Goal: Task Accomplishment & Management: Complete application form

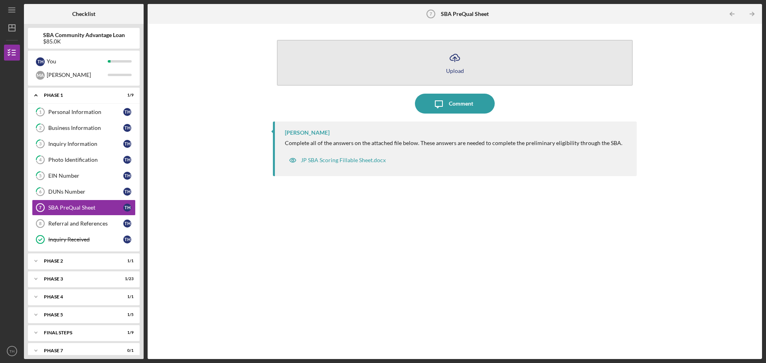
click at [472, 59] on button "Icon/Upload Upload" at bounding box center [455, 63] width 356 height 46
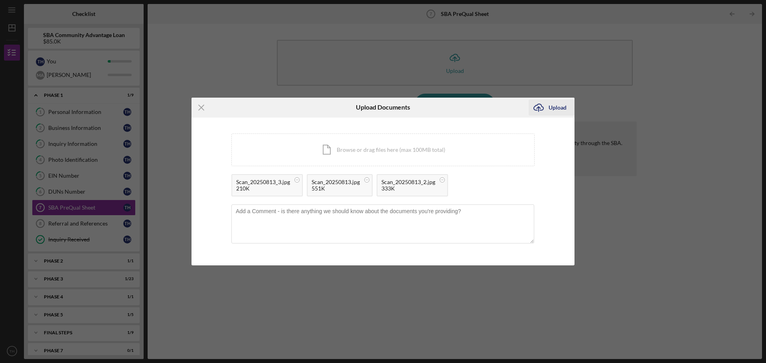
click at [560, 110] on div "Upload" at bounding box center [558, 108] width 18 height 16
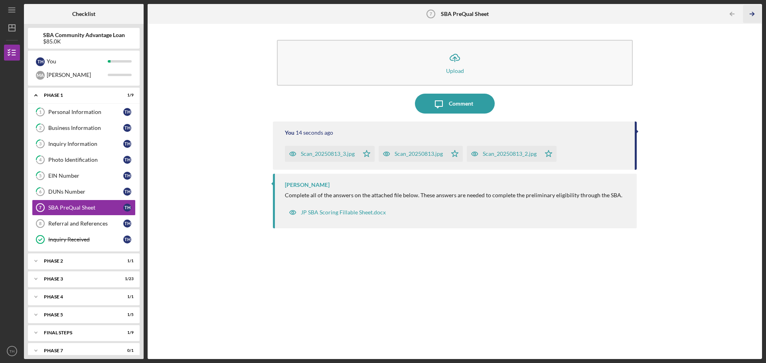
click at [749, 14] on icon "Icon/Table Pagination Arrow" at bounding box center [752, 14] width 18 height 18
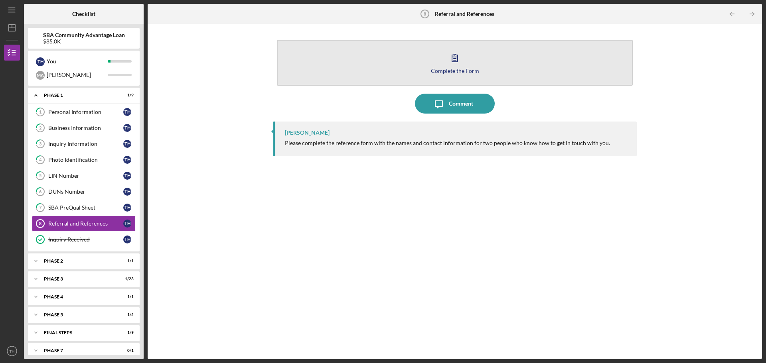
click at [472, 69] on div "Complete the Form" at bounding box center [455, 71] width 48 height 6
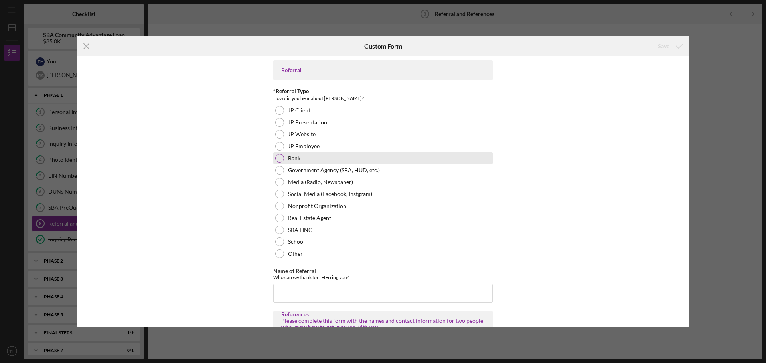
click at [397, 156] on div "Bank" at bounding box center [382, 158] width 219 height 12
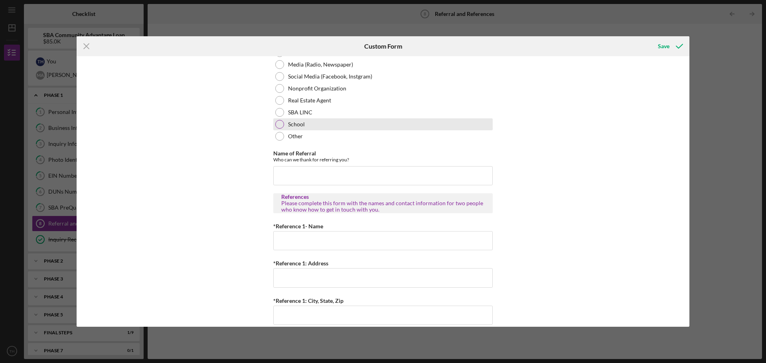
scroll to position [120, 0]
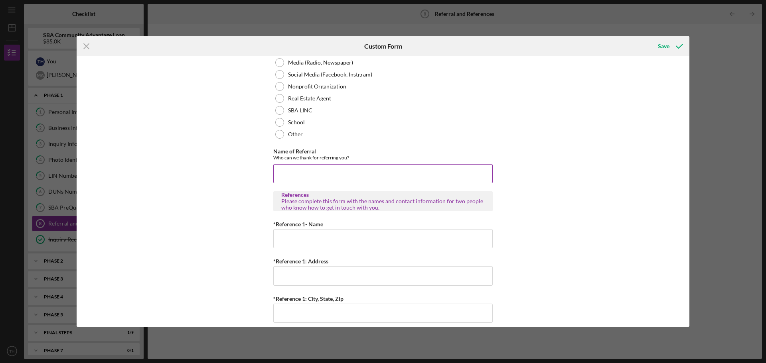
click at [367, 176] on input "Name of Referral" at bounding box center [382, 173] width 219 height 19
type input "m"
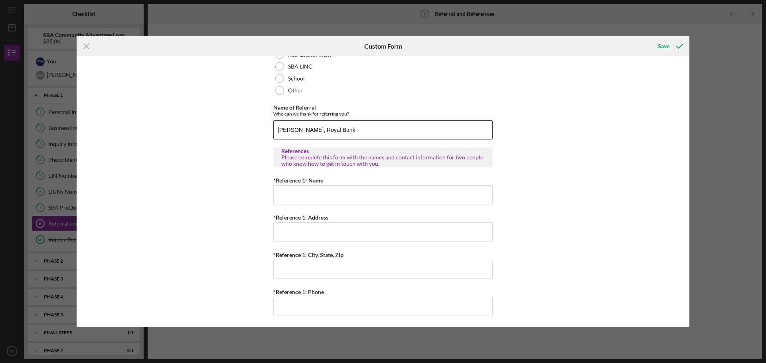
scroll to position [193, 0]
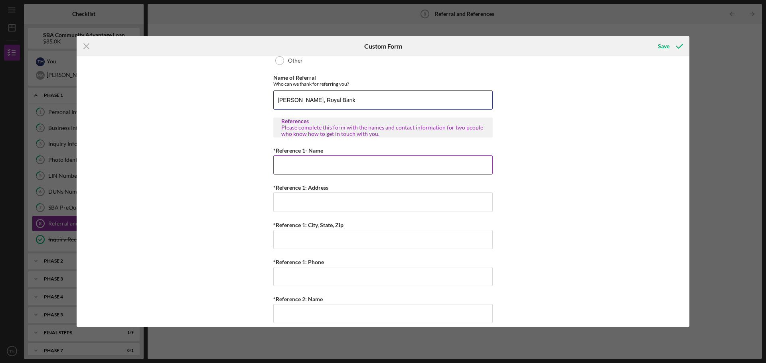
type input "[PERSON_NAME], Royal Bank"
click at [426, 166] on input "*Reference 1- Name" at bounding box center [382, 165] width 219 height 19
type input "[PERSON_NAME]"
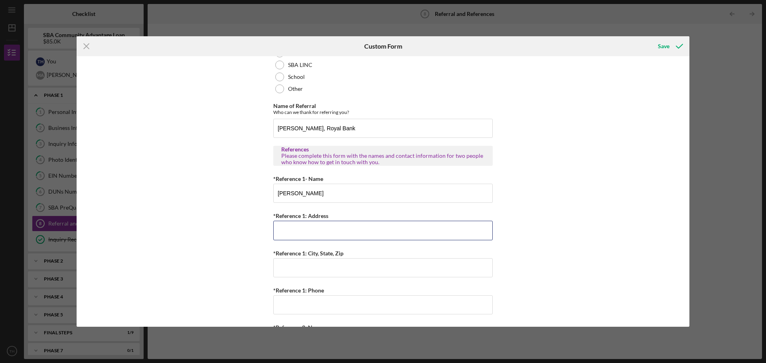
scroll to position [199, 0]
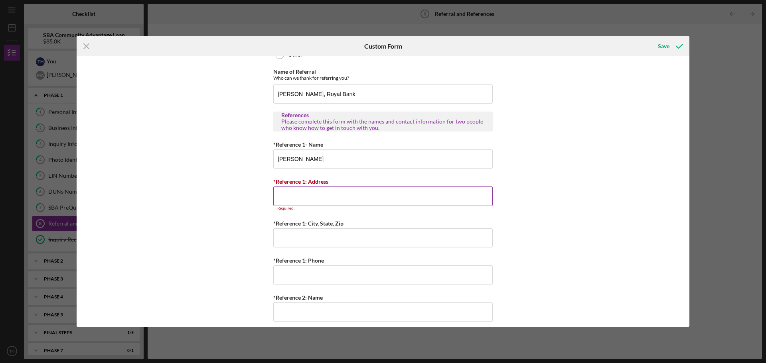
click at [325, 197] on input "*Reference 1: Address" at bounding box center [382, 196] width 219 height 19
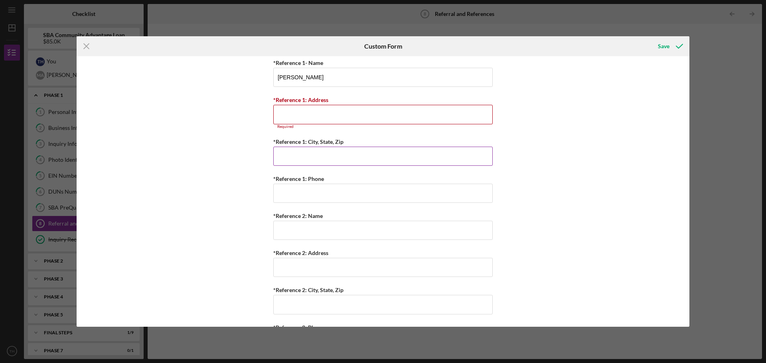
scroll to position [278, 0]
type input "Work"
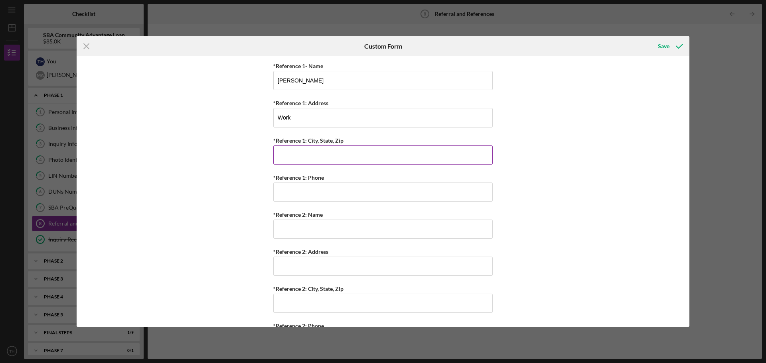
click at [401, 162] on input "*Reference 1: City, State, Zip" at bounding box center [382, 155] width 219 height 19
type input "STL, [GEOGRAPHIC_DATA]"
click at [374, 194] on input "*Reference 1: Phone" at bounding box center [382, 192] width 219 height 19
type input "[PHONE_NUMBER]"
click at [343, 232] on input "*Reference 2: Name" at bounding box center [382, 229] width 219 height 19
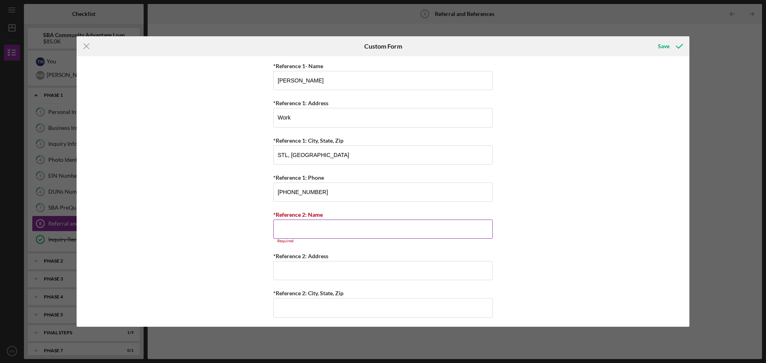
click at [373, 231] on input "*Reference 2: Name" at bounding box center [382, 229] width 219 height 19
click at [342, 227] on input "*Reference 2: Name" at bounding box center [382, 229] width 219 height 19
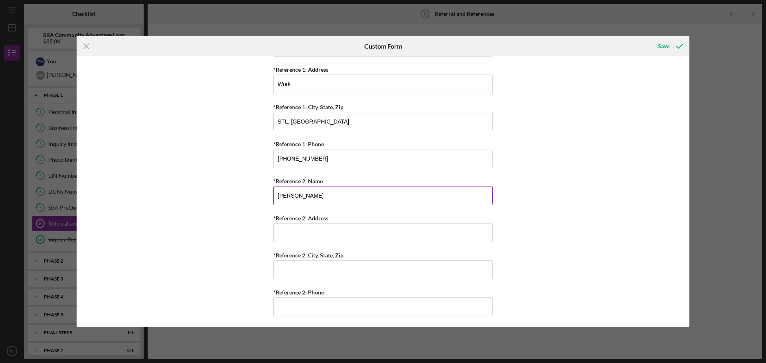
scroll to position [313, 0]
type input "[PERSON_NAME]"
click at [332, 229] on input "*Reference 2: Address" at bounding box center [382, 231] width 219 height 19
type input "R"
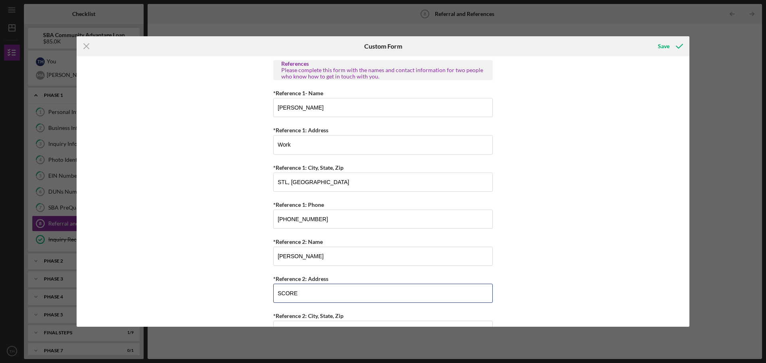
scroll to position [233, 0]
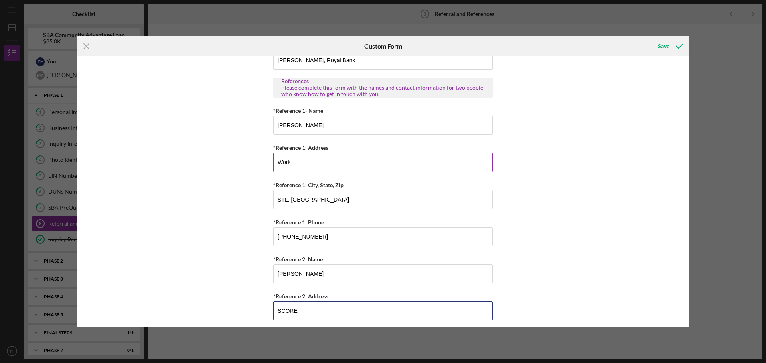
type input "SCORE"
drag, startPoint x: 303, startPoint y: 160, endPoint x: 263, endPoint y: 159, distance: 39.9
click at [263, 159] on div "Referral *Referral Type How did you hear about [PERSON_NAME]? JP Client JP Pres…" at bounding box center [383, 191] width 613 height 271
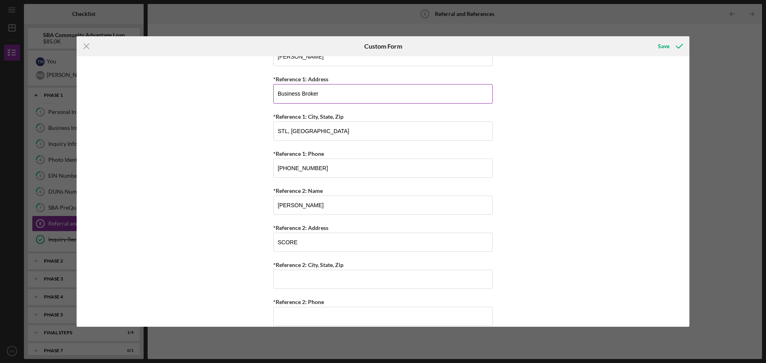
scroll to position [313, 0]
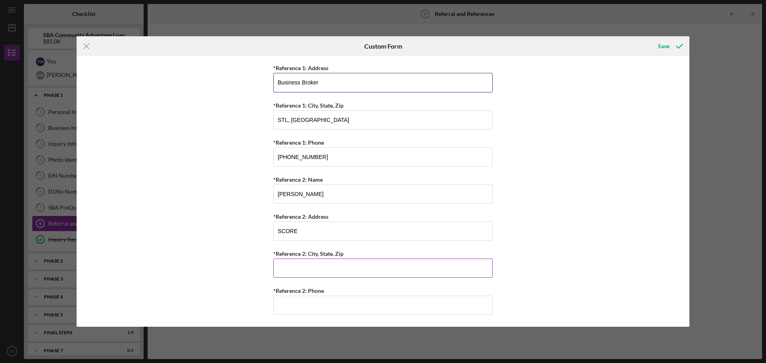
type input "Business Broker"
click at [334, 268] on input "*Reference 2: City, State, Zip" at bounding box center [382, 268] width 219 height 19
type input "STL, [GEOGRAPHIC_DATA]"
click at [330, 303] on input "*Reference 2: Phone" at bounding box center [382, 305] width 219 height 19
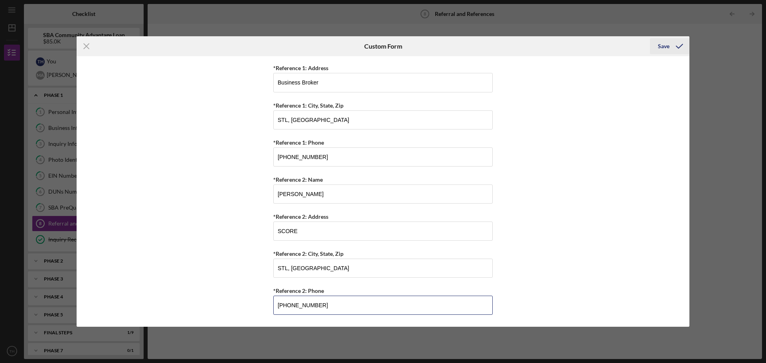
type input "[PHONE_NUMBER]"
click at [672, 43] on icon "submit" at bounding box center [679, 46] width 20 height 20
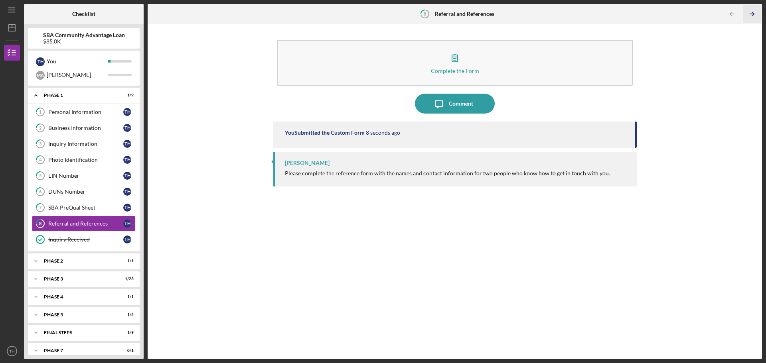
click at [754, 15] on icon "Icon/Table Pagination Arrow" at bounding box center [752, 14] width 18 height 18
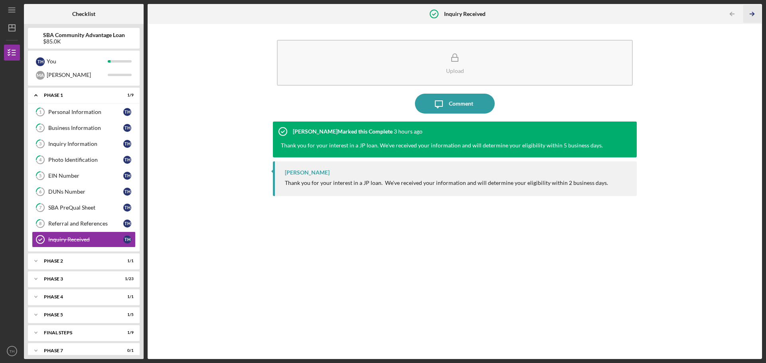
click at [754, 15] on icon "Icon/Table Pagination Arrow" at bounding box center [752, 14] width 18 height 18
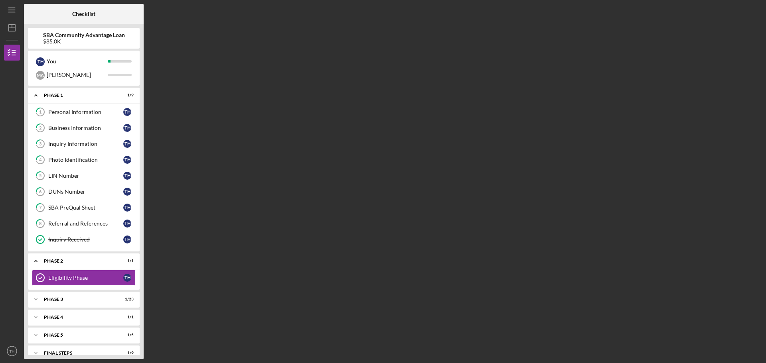
scroll to position [28, 0]
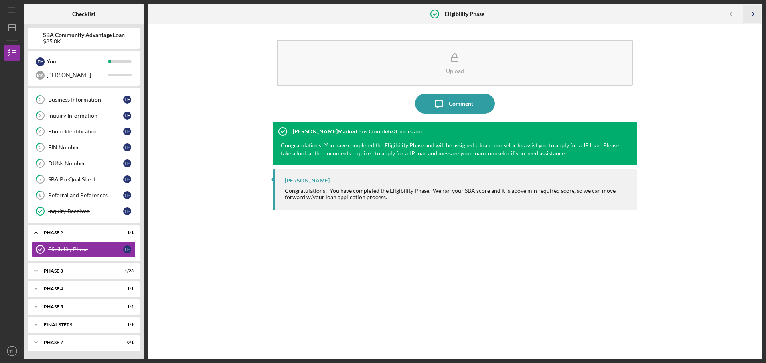
click at [754, 15] on icon "Icon/Table Pagination Arrow" at bounding box center [752, 14] width 18 height 18
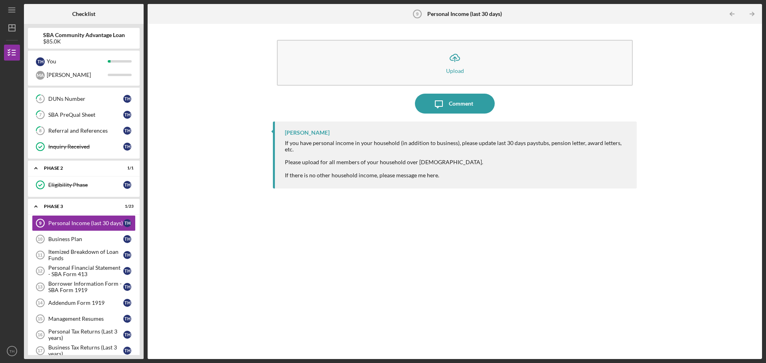
scroll to position [95, 0]
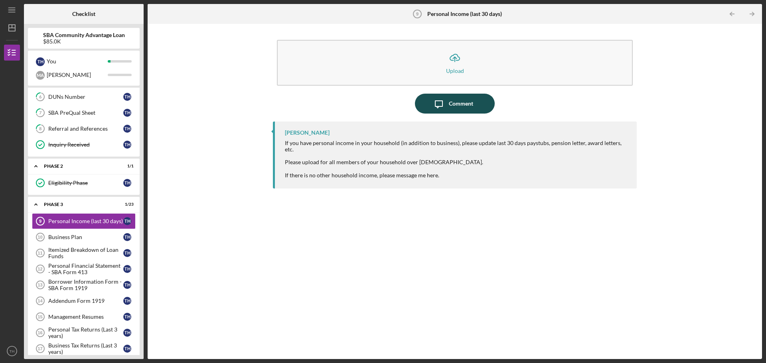
click at [451, 101] on div "Comment" at bounding box center [461, 104] width 24 height 20
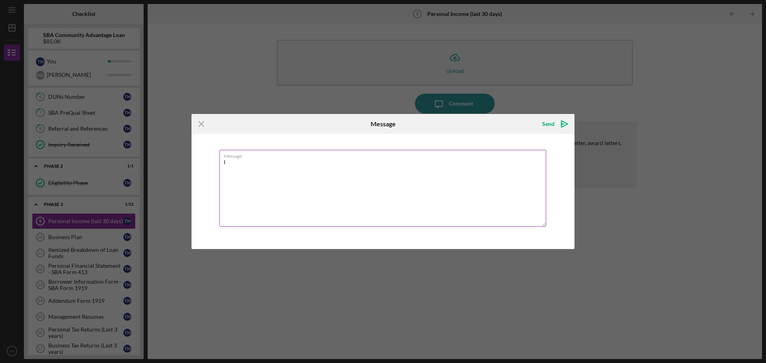
type textarea "I"
type textarea "no other income"
click at [556, 125] on icon "Icon/icon-invite-send" at bounding box center [564, 124] width 20 height 20
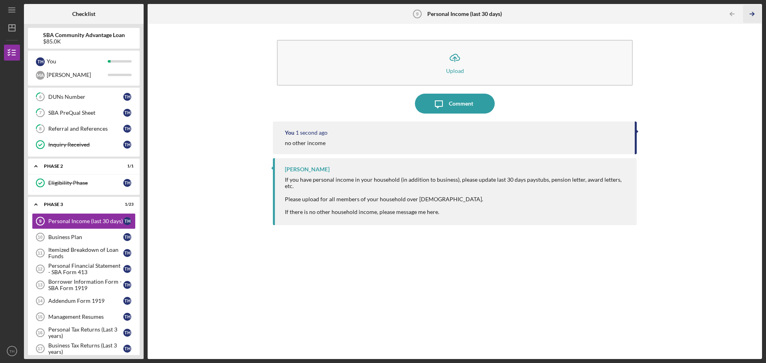
click at [749, 15] on icon "Icon/Table Pagination Arrow" at bounding box center [752, 14] width 18 height 18
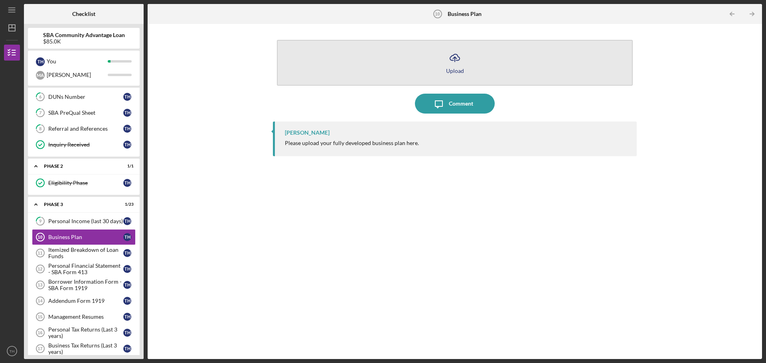
click at [448, 67] on button "Icon/Upload Upload" at bounding box center [455, 63] width 356 height 46
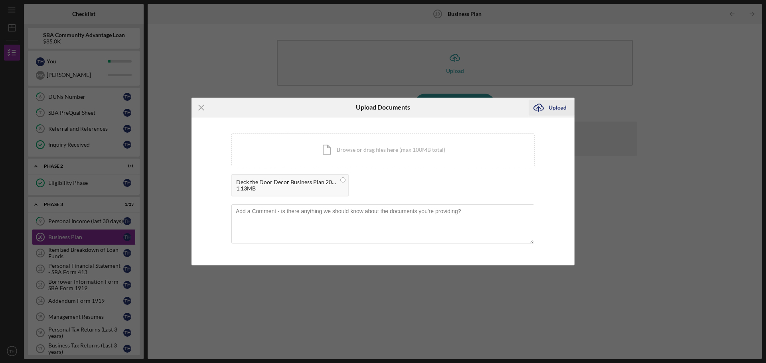
click at [553, 109] on div "Upload" at bounding box center [558, 108] width 18 height 16
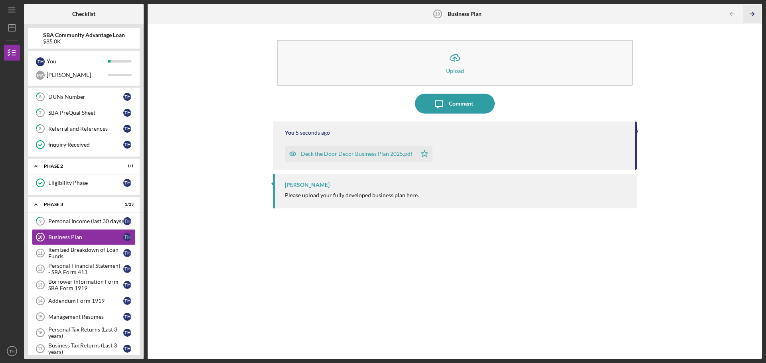
click at [754, 14] on polyline "button" at bounding box center [753, 14] width 2 height 4
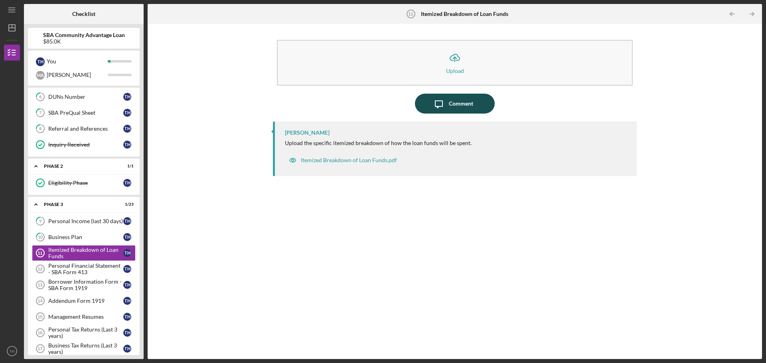
click at [458, 101] on div "Comment" at bounding box center [461, 104] width 24 height 20
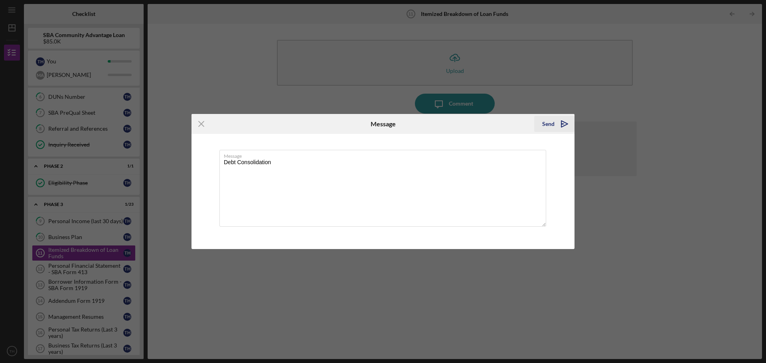
type textarea "Debt Consolidation"
click at [553, 122] on div "Send" at bounding box center [548, 124] width 12 height 16
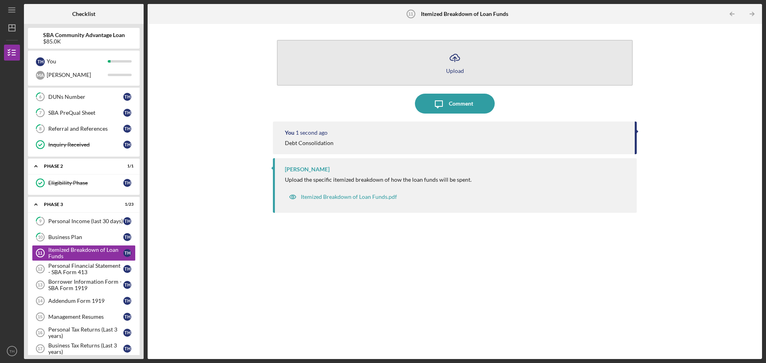
click at [468, 67] on button "Icon/Upload Upload" at bounding box center [455, 63] width 356 height 46
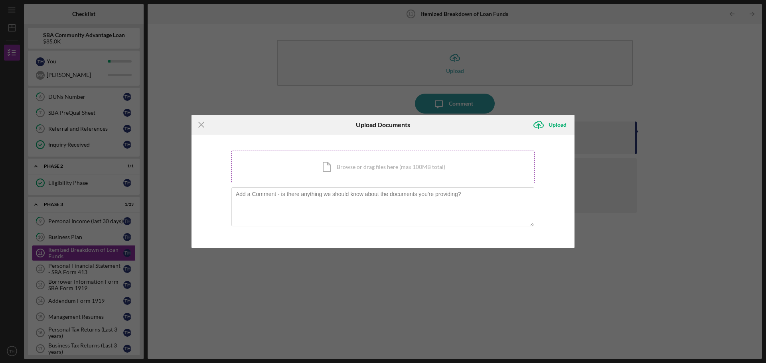
click at [363, 165] on div "Icon/Document Browse or drag files here (max 100MB total) Tap to choose files o…" at bounding box center [382, 167] width 303 height 33
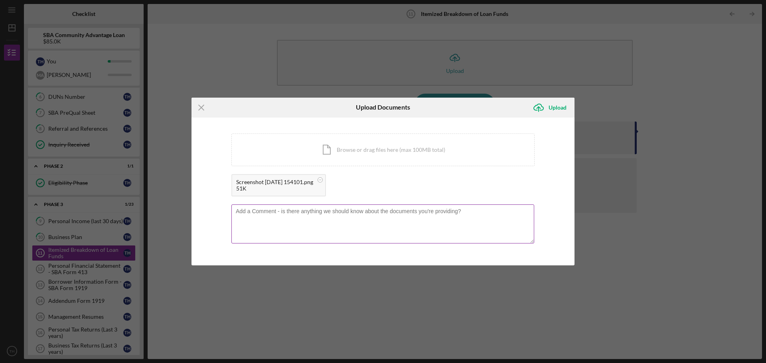
click at [317, 222] on textarea at bounding box center [382, 224] width 303 height 39
type textarea "we will use the loan funds to consolidate our most painful debts, highlighted i…"
click at [550, 105] on div "Upload" at bounding box center [558, 108] width 18 height 16
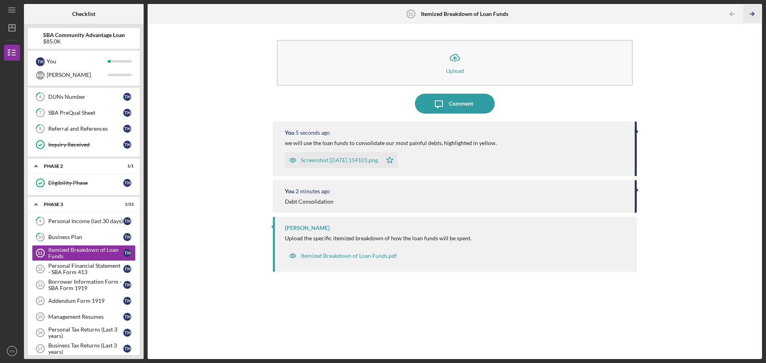
click at [751, 14] on icon "Icon/Table Pagination Arrow" at bounding box center [752, 14] width 18 height 18
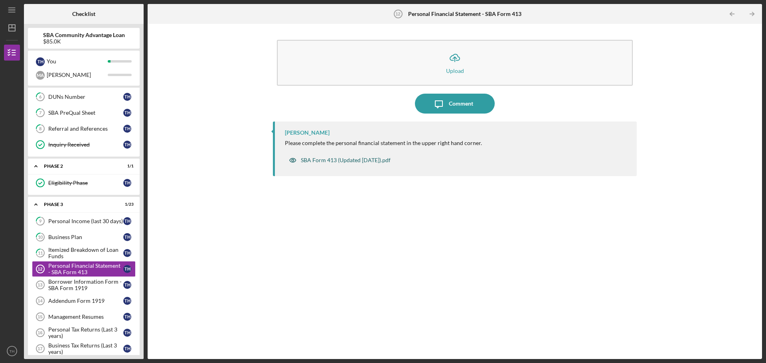
click at [357, 161] on div "SBA Form 413 (Updated [DATE]).pdf" at bounding box center [346, 160] width 90 height 6
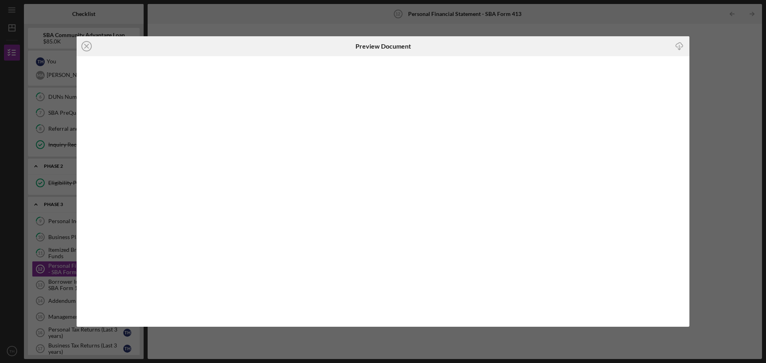
click at [679, 46] on line "button" at bounding box center [679, 47] width 0 height 4
click at [87, 45] on icon "Icon/Close" at bounding box center [87, 46] width 20 height 20
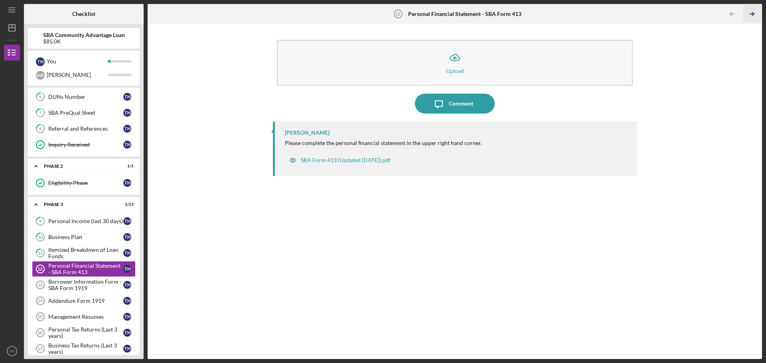
click at [752, 18] on icon "Icon/Table Pagination Arrow" at bounding box center [752, 14] width 18 height 18
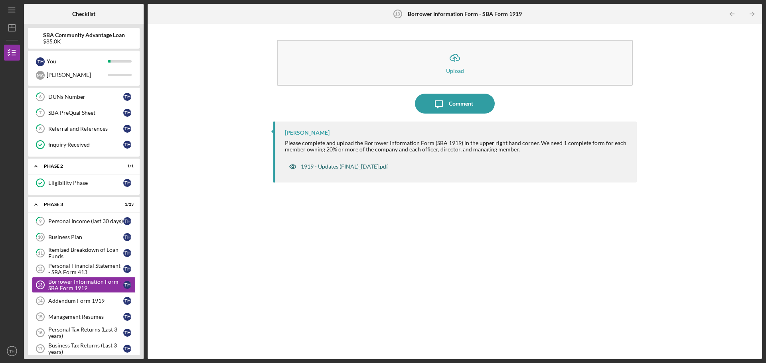
click at [371, 167] on div "1919 - Updates (FINAL)_[DATE].pdf" at bounding box center [344, 167] width 87 height 6
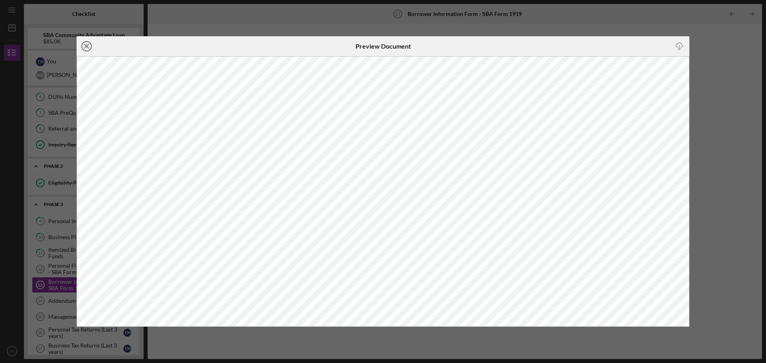
click at [84, 45] on icon "Icon/Close" at bounding box center [87, 46] width 20 height 20
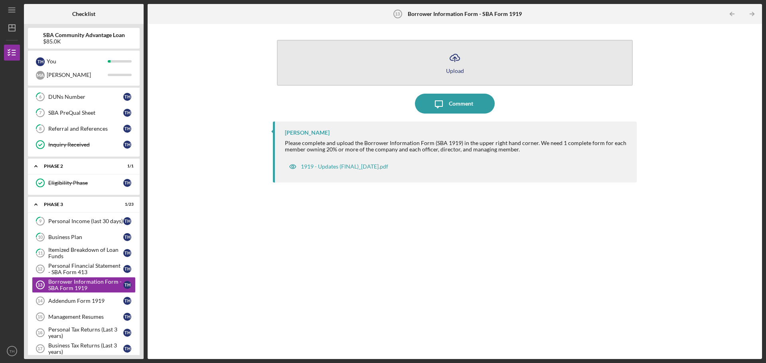
click at [540, 70] on button "Icon/Upload Upload" at bounding box center [455, 63] width 356 height 46
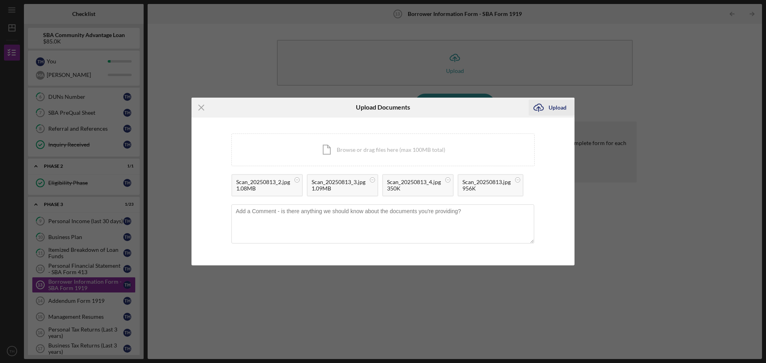
click at [549, 108] on div "Upload" at bounding box center [558, 108] width 18 height 16
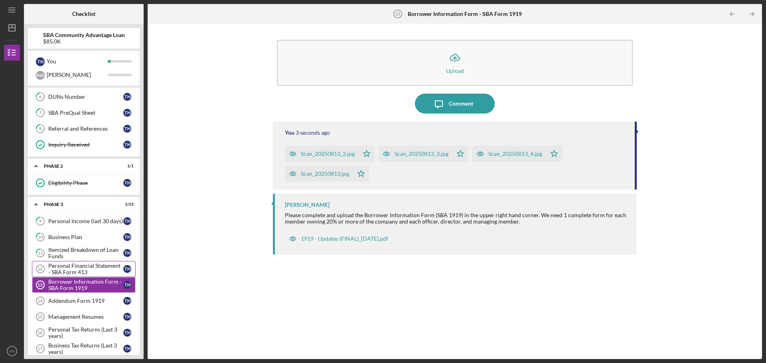
click at [86, 269] on div "Personal Financial Statement - SBA Form 413" at bounding box center [85, 269] width 75 height 13
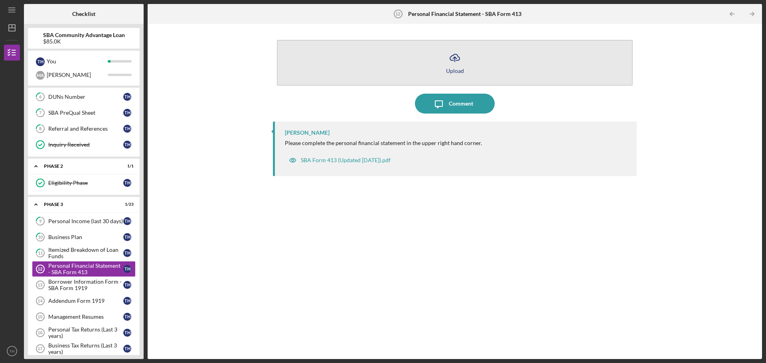
click at [462, 61] on icon "Icon/Upload" at bounding box center [455, 58] width 20 height 20
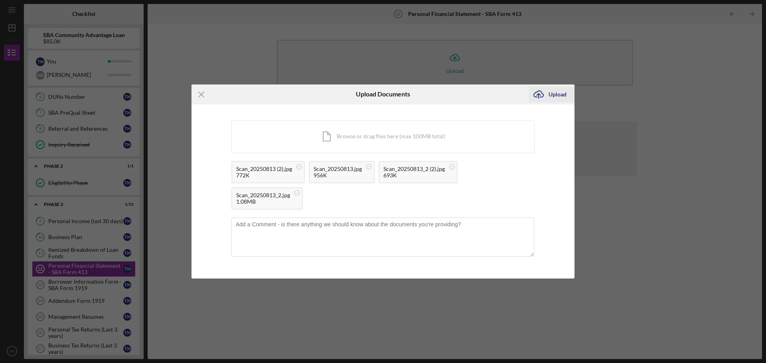
click at [550, 90] on div "Upload" at bounding box center [558, 95] width 18 height 16
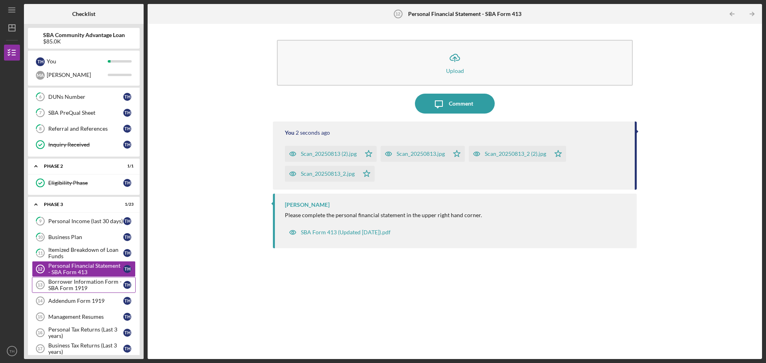
click at [77, 288] on div "Borrower Information Form - SBA Form 1919" at bounding box center [85, 285] width 75 height 13
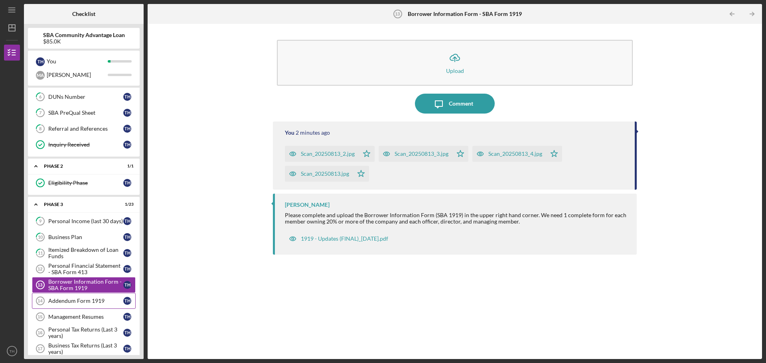
click at [77, 302] on div "Addendum Form 1919" at bounding box center [85, 301] width 75 height 6
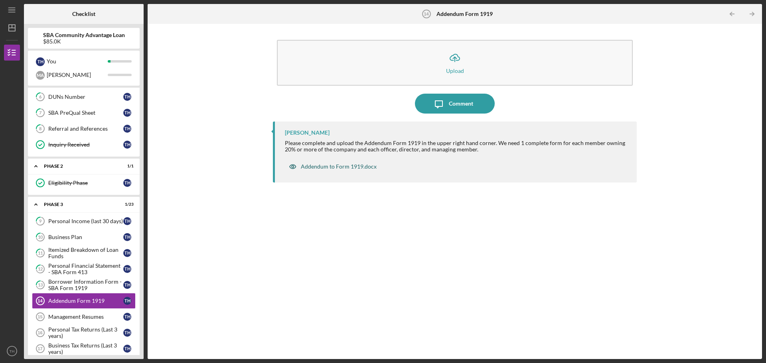
click at [357, 167] on div "Addendum to Form 1919.docx" at bounding box center [339, 167] width 76 height 6
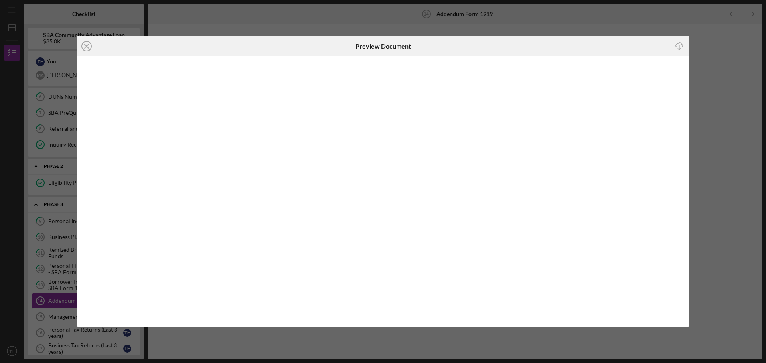
click at [679, 46] on line "button" at bounding box center [679, 47] width 0 height 4
click at [86, 45] on line at bounding box center [87, 46] width 4 height 4
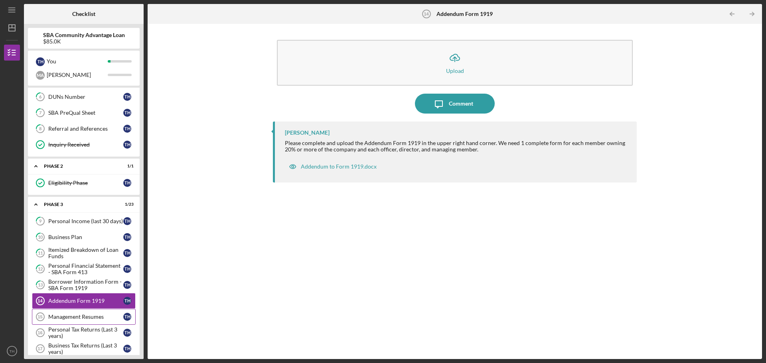
click at [95, 315] on div "Management Resumes" at bounding box center [85, 317] width 75 height 6
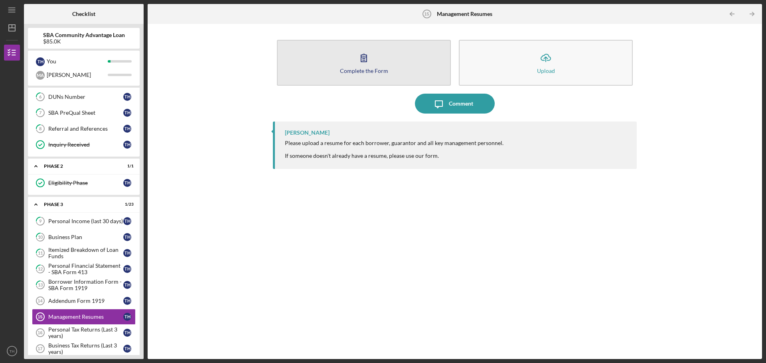
click at [383, 73] on div "Complete the Form" at bounding box center [364, 71] width 48 height 6
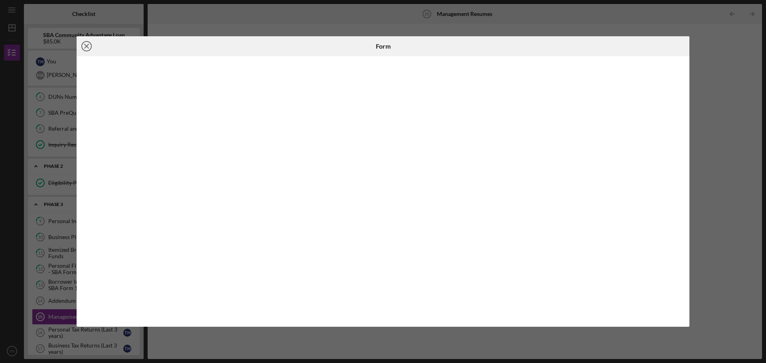
click at [82, 49] on circle at bounding box center [87, 46] width 10 height 10
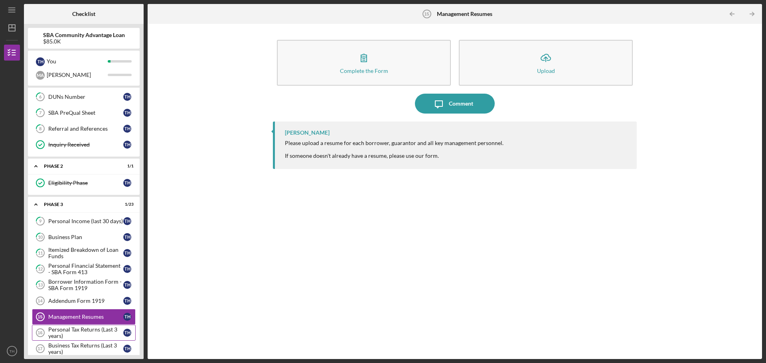
click at [89, 329] on div "Personal Tax Returns (Last 3 years)" at bounding box center [85, 333] width 75 height 13
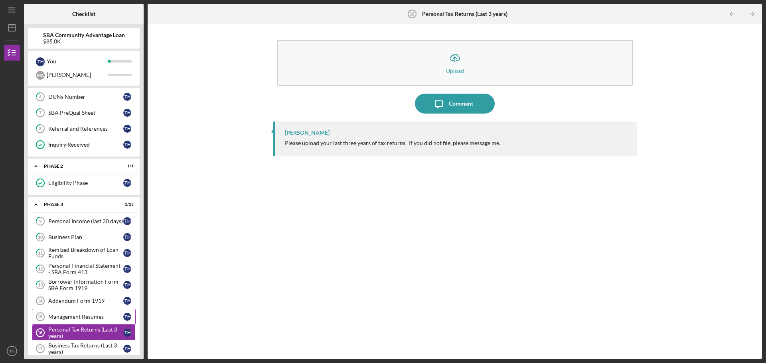
click at [88, 317] on div "Management Resumes" at bounding box center [85, 317] width 75 height 6
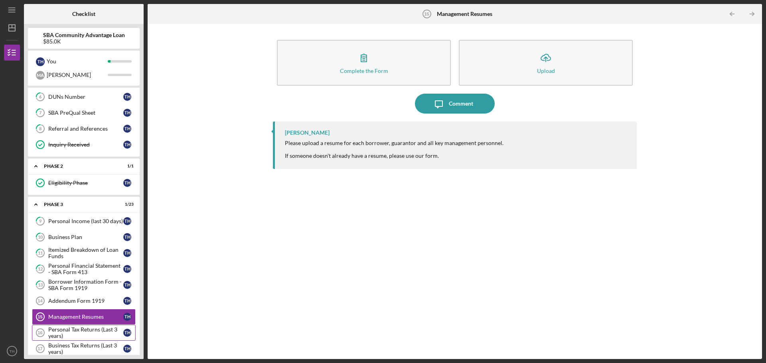
click at [99, 331] on div "Personal Tax Returns (Last 3 years)" at bounding box center [85, 333] width 75 height 13
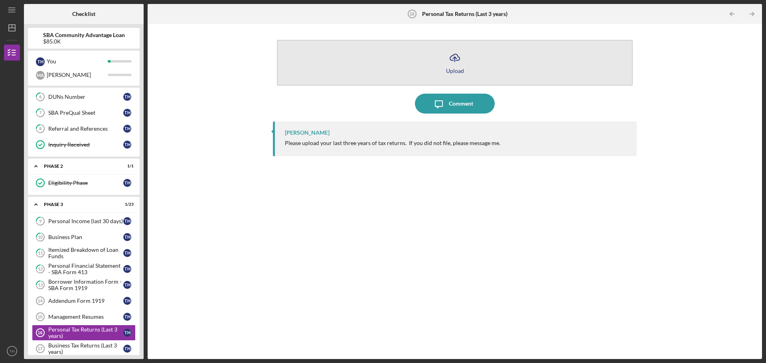
click at [467, 65] on button "Icon/Upload Upload" at bounding box center [455, 63] width 356 height 46
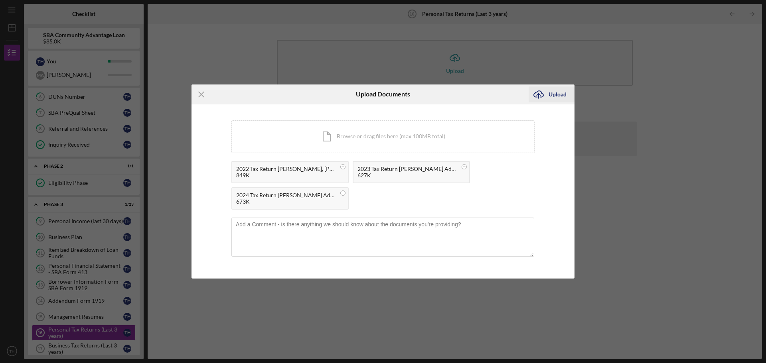
click at [554, 99] on div "Upload" at bounding box center [558, 95] width 18 height 16
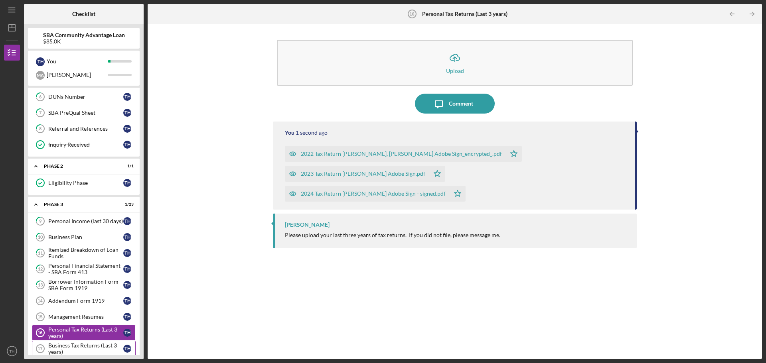
click at [97, 347] on div "Business Tax Returns (Last 3 years)" at bounding box center [85, 349] width 75 height 13
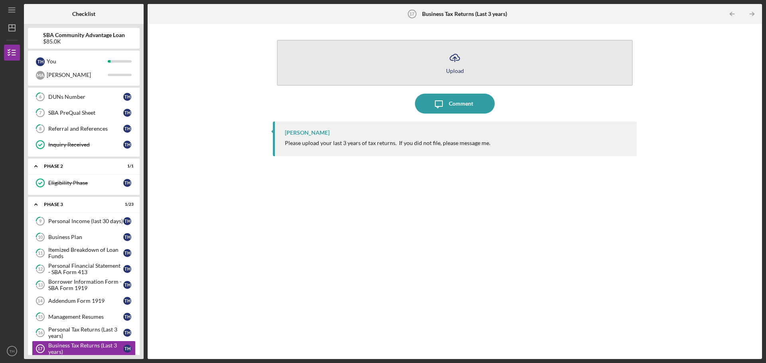
click at [456, 67] on icon "Icon/Upload" at bounding box center [455, 58] width 20 height 20
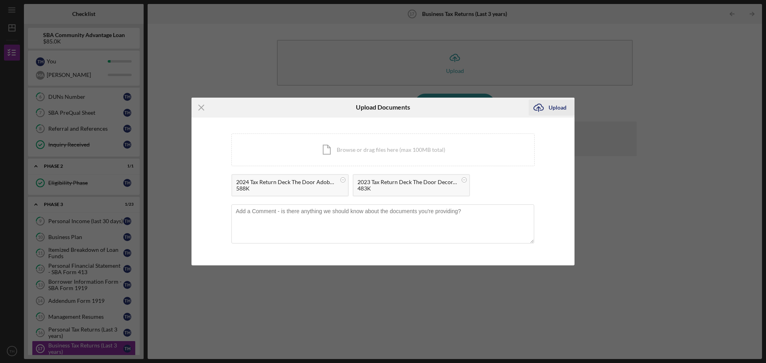
click at [544, 107] on icon "Icon/Upload" at bounding box center [539, 108] width 20 height 20
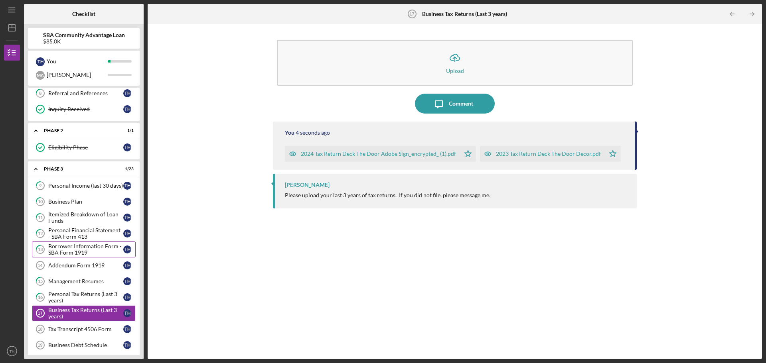
scroll to position [135, 0]
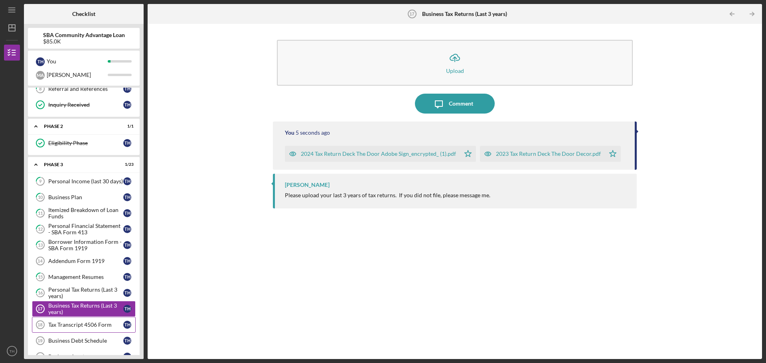
click at [97, 326] on div "Tax Transcript 4506 Form" at bounding box center [85, 325] width 75 height 6
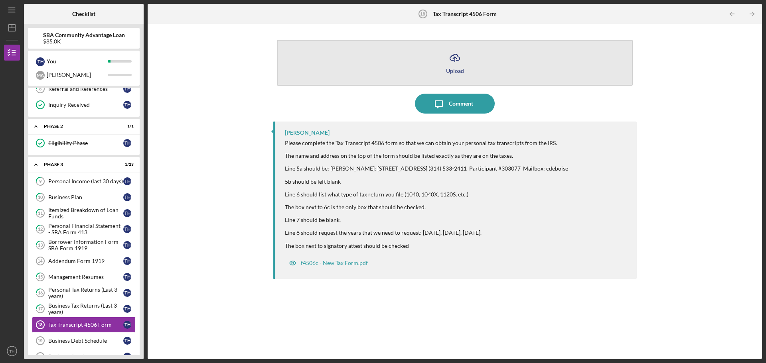
click at [462, 67] on button "Icon/Upload Upload" at bounding box center [455, 63] width 356 height 46
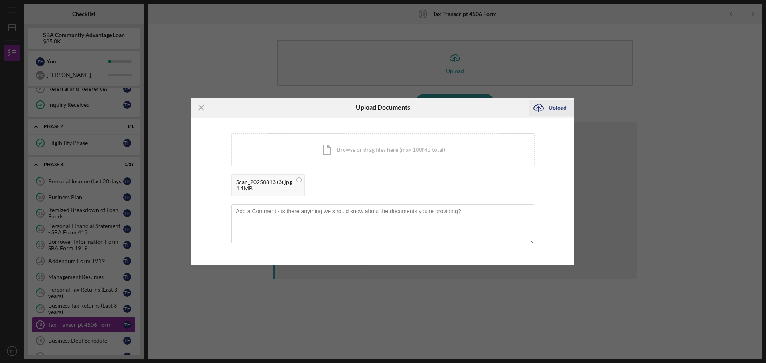
click at [545, 110] on icon "Icon/Upload" at bounding box center [539, 108] width 20 height 20
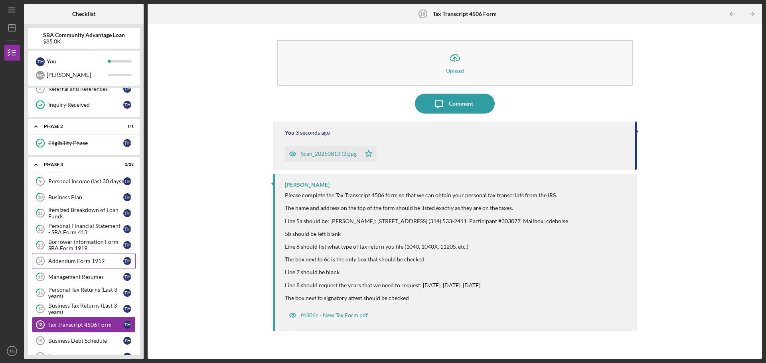
click at [61, 264] on div "Addendum Form 1919" at bounding box center [85, 261] width 75 height 6
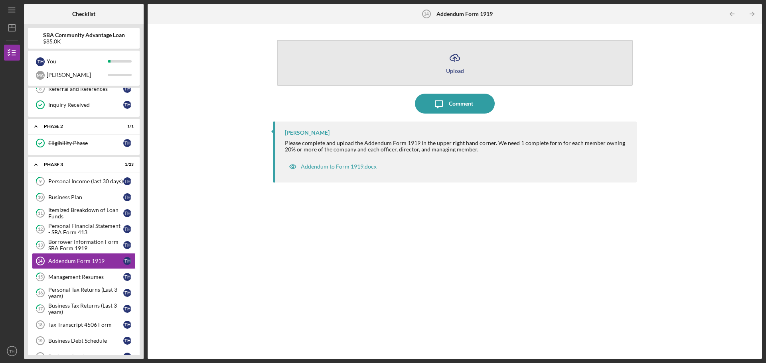
click at [459, 61] on icon "Icon/Upload" at bounding box center [455, 58] width 20 height 20
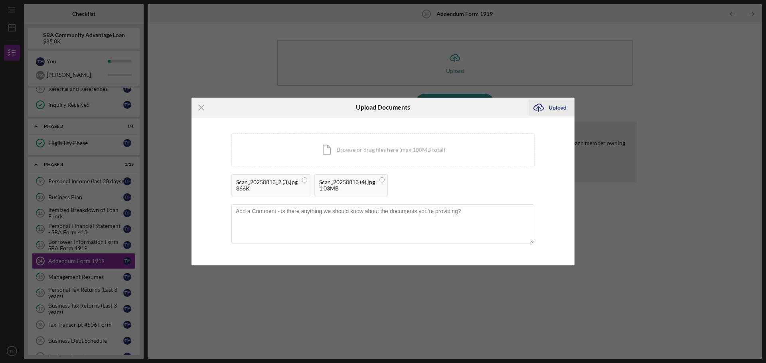
click at [562, 104] on div "Upload" at bounding box center [558, 108] width 18 height 16
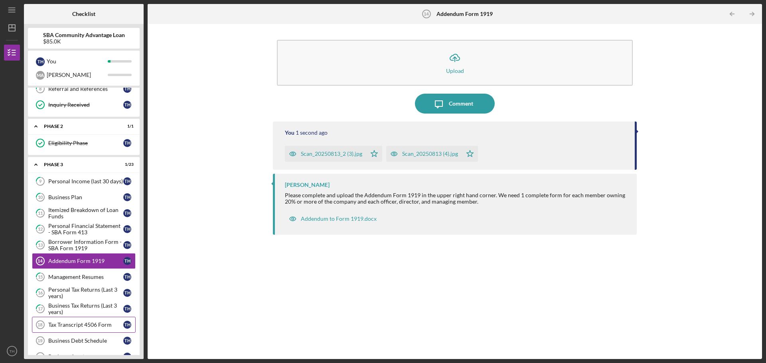
click at [94, 324] on div "Tax Transcript 4506 Form" at bounding box center [85, 325] width 75 height 6
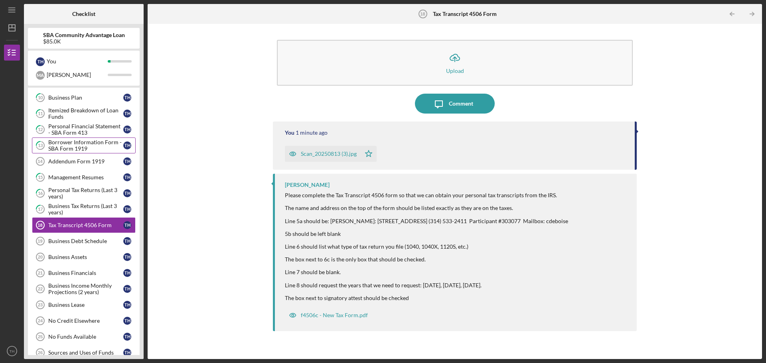
scroll to position [255, 0]
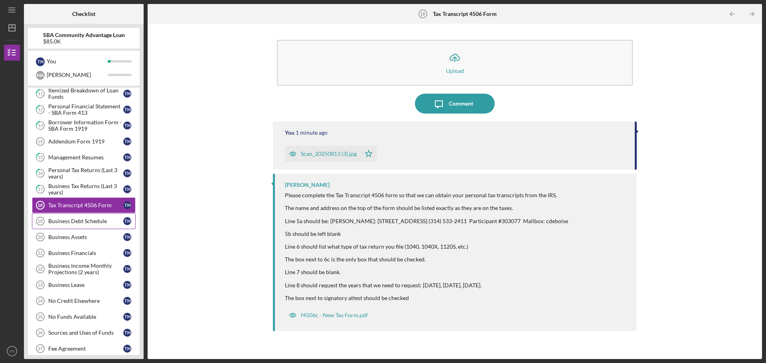
click at [85, 221] on div "Business Debt Schedule" at bounding box center [85, 221] width 75 height 6
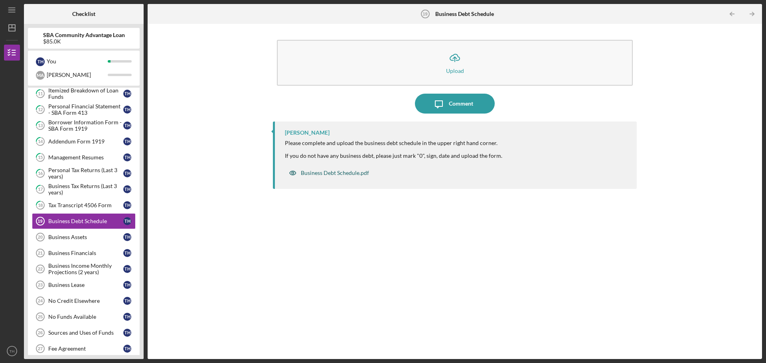
click at [325, 174] on div "Business Debt Schedule.pdf" at bounding box center [335, 173] width 68 height 6
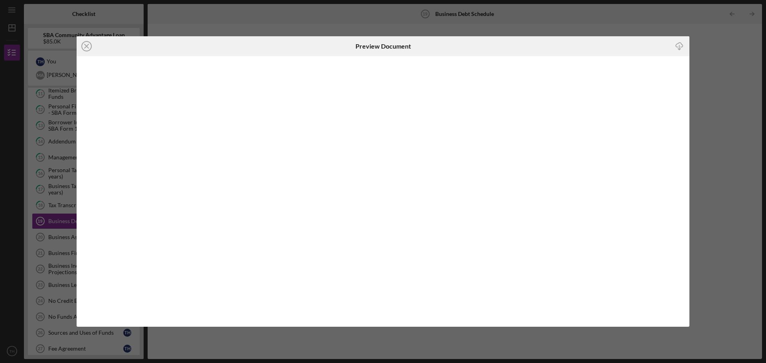
drag, startPoint x: 662, startPoint y: 58, endPoint x: 683, endPoint y: 44, distance: 25.0
click at [683, 44] on icon "Icon/Download" at bounding box center [680, 46] width 18 height 18
click at [91, 43] on icon "Icon/Close" at bounding box center [87, 46] width 20 height 20
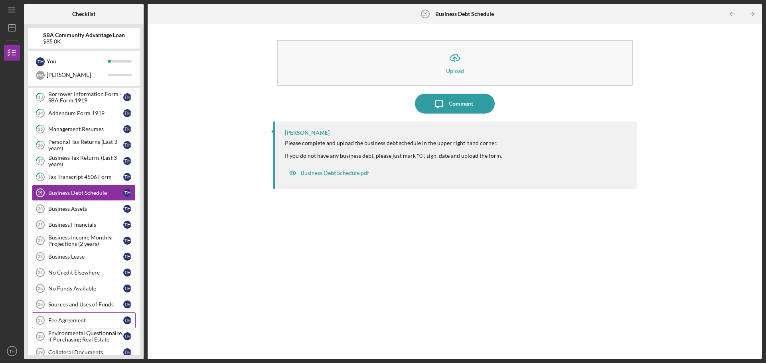
scroll to position [280, 0]
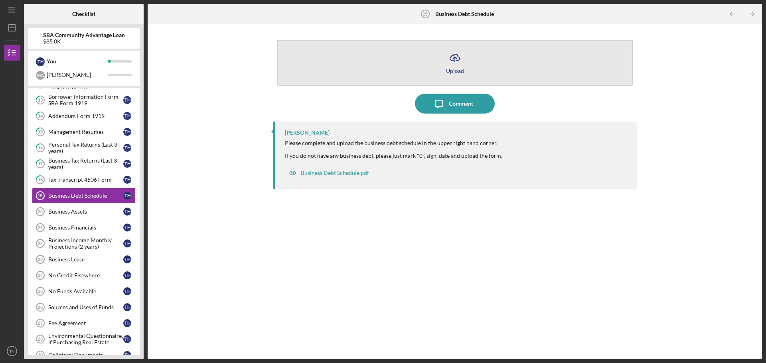
click at [461, 70] on div "Upload" at bounding box center [455, 71] width 18 height 6
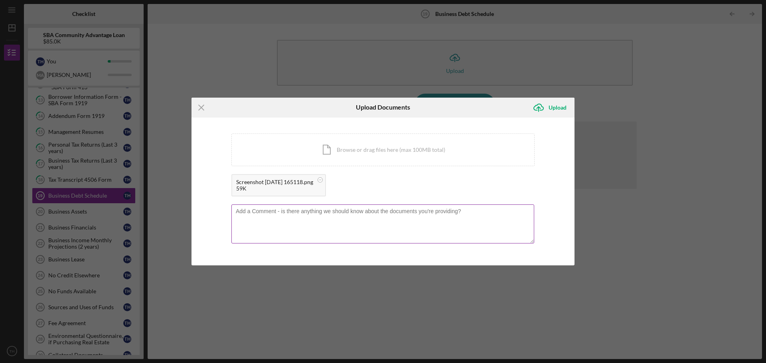
click at [378, 224] on textarea at bounding box center [382, 224] width 303 height 39
type textarea "the Shopify loan with the 25% of sales pertains only to the website, not Amazon…"
click at [542, 108] on icon "Icon/Upload" at bounding box center [539, 108] width 20 height 20
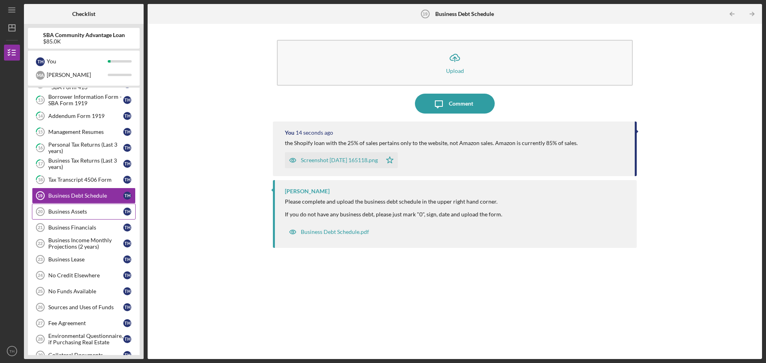
click at [73, 207] on link "Business Assets 20 Business Assets T H" at bounding box center [84, 212] width 104 height 16
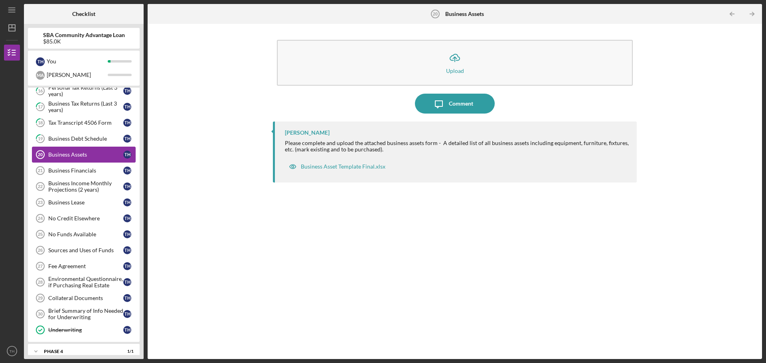
scroll to position [360, 0]
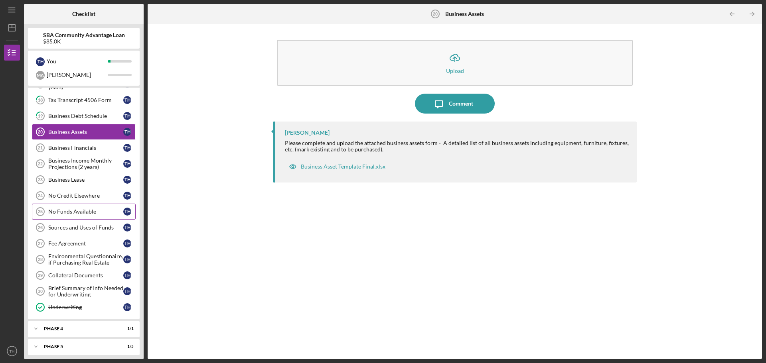
click at [79, 211] on div "No Funds Available" at bounding box center [85, 212] width 75 height 6
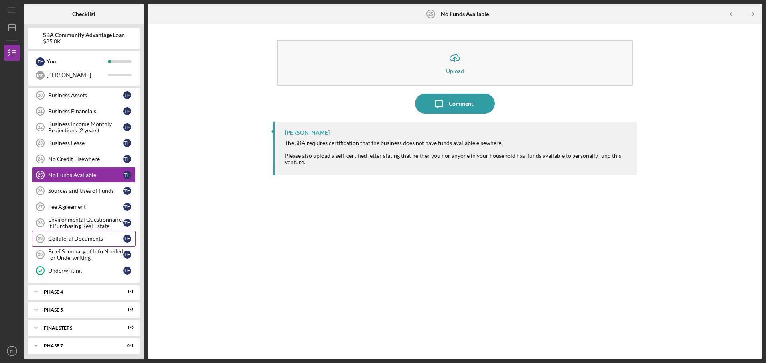
scroll to position [400, 0]
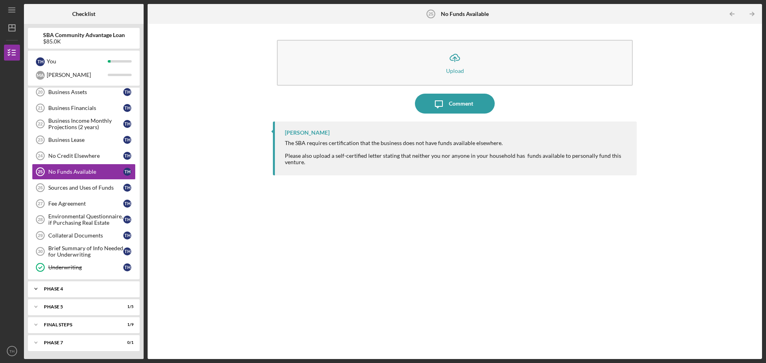
click at [73, 289] on div "Phase 4" at bounding box center [87, 289] width 86 height 5
click at [33, 326] on icon "Icon/Expander" at bounding box center [36, 328] width 16 height 16
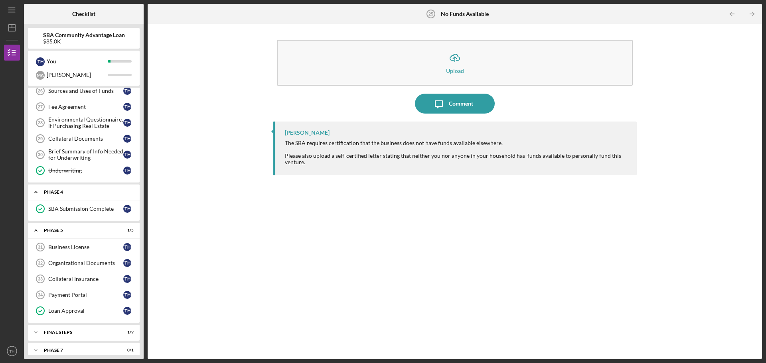
scroll to position [504, 0]
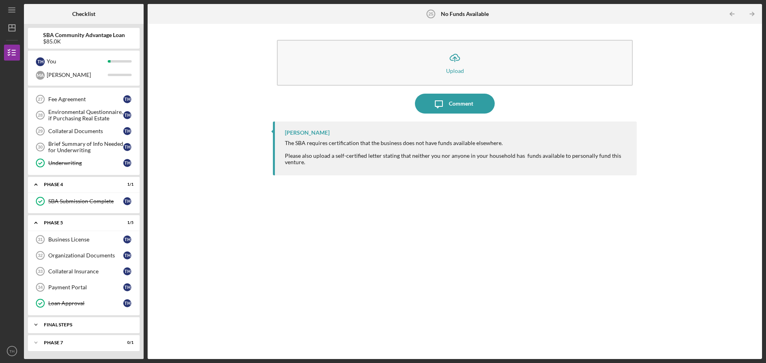
click at [60, 322] on div "Icon/Expander FINAL STEPS 1 / 9" at bounding box center [84, 325] width 112 height 16
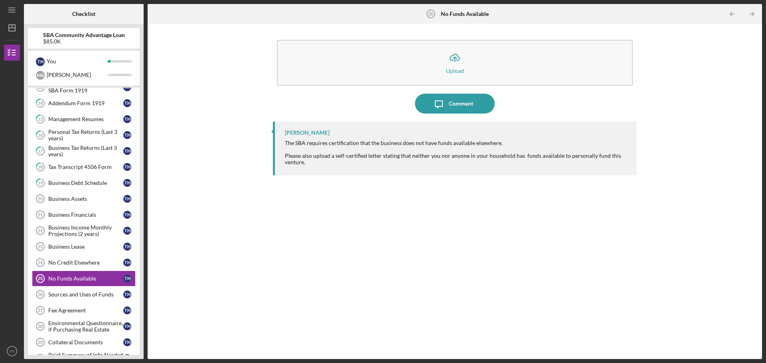
scroll to position [293, 0]
click at [66, 201] on div "Business Assets" at bounding box center [85, 198] width 75 height 6
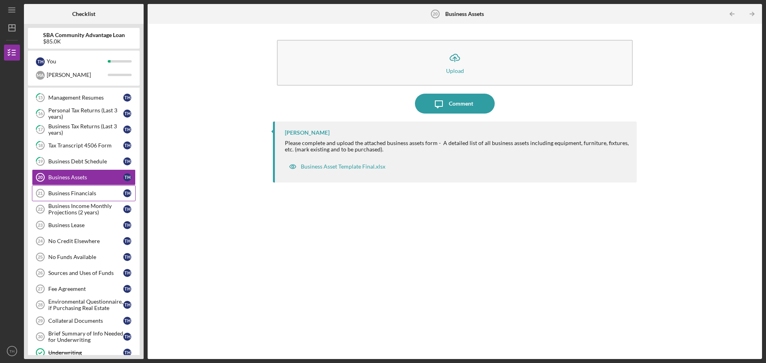
scroll to position [333, 0]
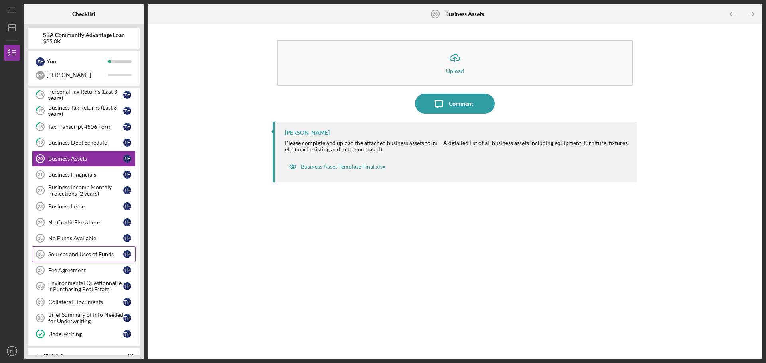
click at [106, 257] on div "Sources and Uses of Funds" at bounding box center [85, 254] width 75 height 6
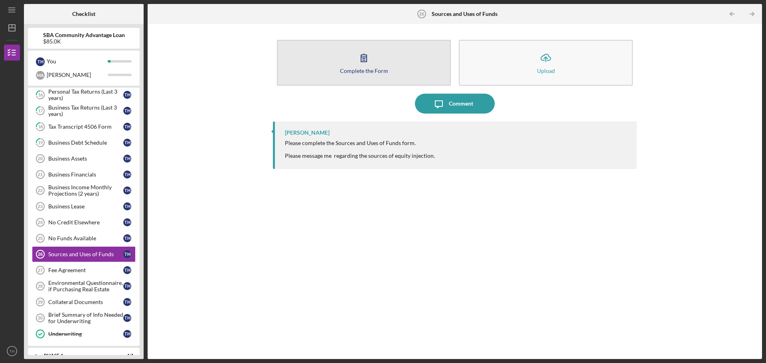
click at [354, 78] on button "Complete the Form Form" at bounding box center [364, 63] width 174 height 46
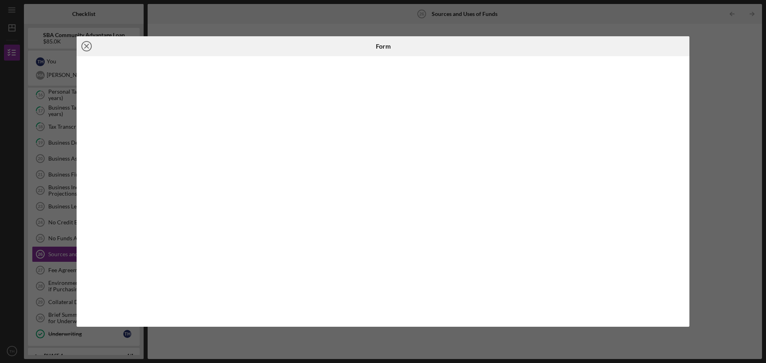
click at [88, 44] on icon "Icon/Close" at bounding box center [87, 46] width 20 height 20
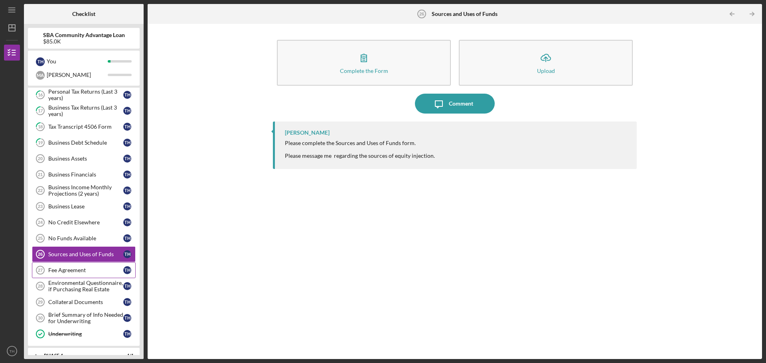
click at [99, 272] on div "Fee Agreement" at bounding box center [85, 270] width 75 height 6
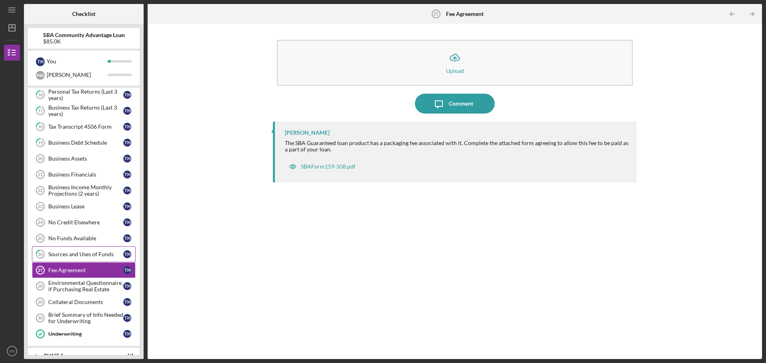
click at [97, 258] on link "26 Sources and Uses of Funds T H" at bounding box center [84, 255] width 104 height 16
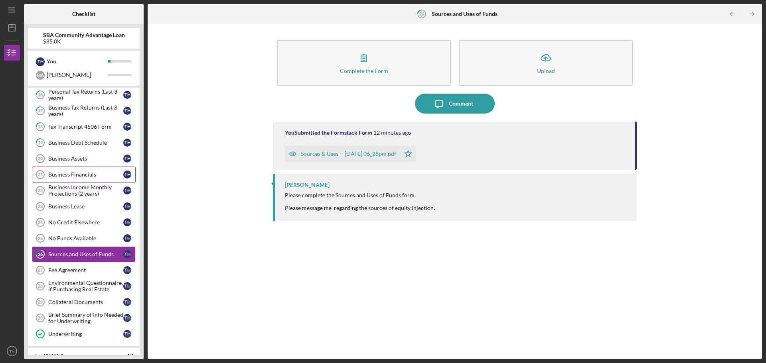
click at [89, 177] on div "Business Financials" at bounding box center [85, 175] width 75 height 6
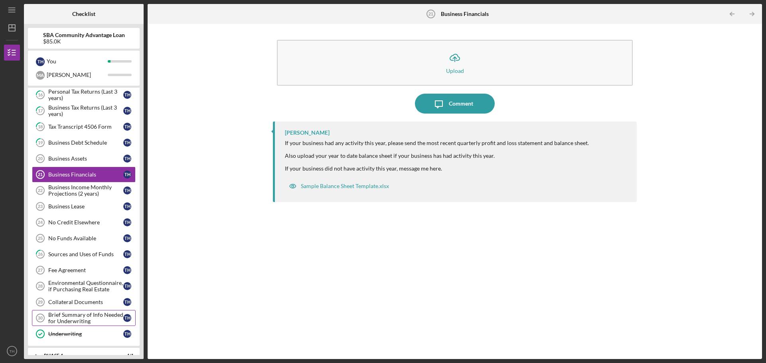
click at [93, 321] on div "Brief Summary of Info Needed for Underwriting" at bounding box center [85, 318] width 75 height 13
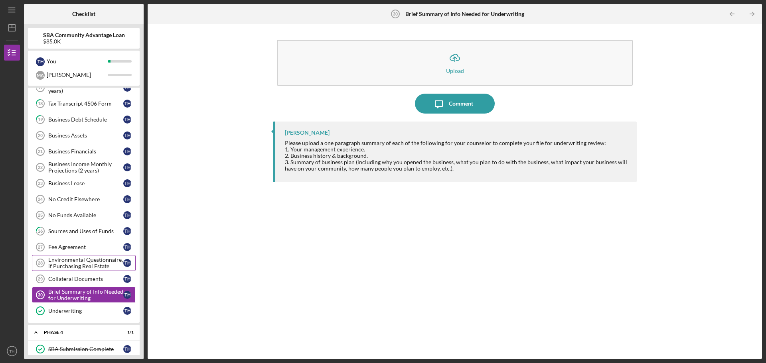
scroll to position [359, 0]
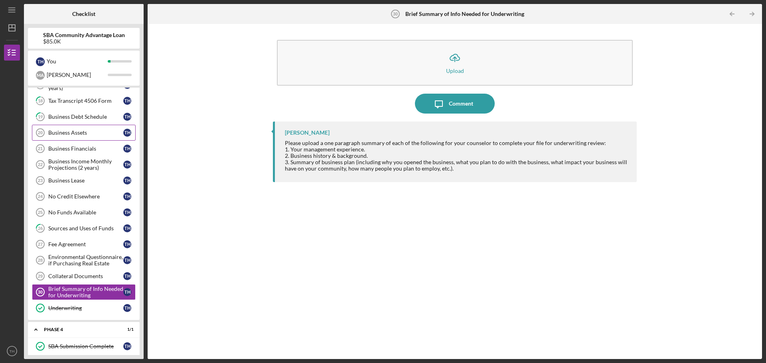
click at [75, 134] on div "Business Assets" at bounding box center [85, 133] width 75 height 6
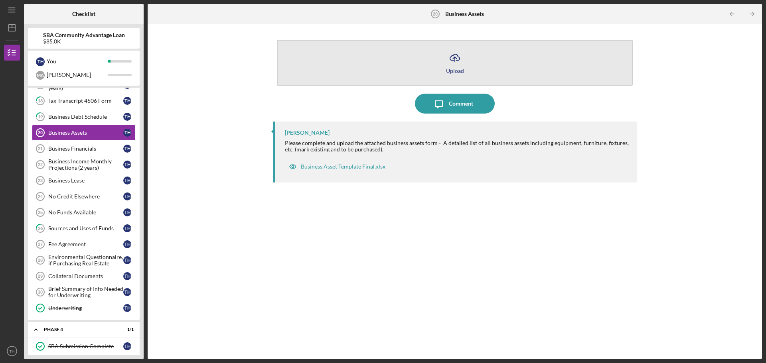
click at [460, 70] on div "Upload" at bounding box center [455, 71] width 18 height 6
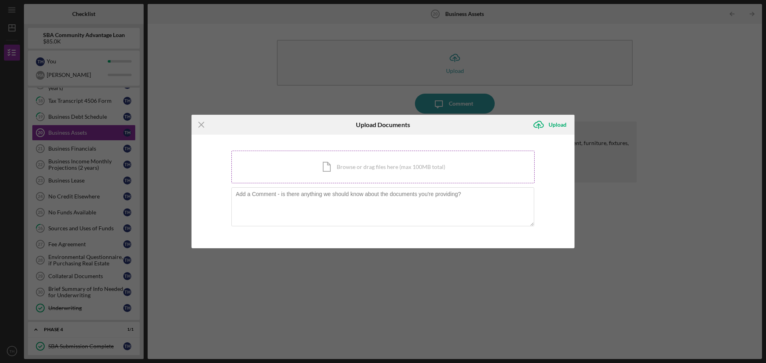
click at [398, 172] on div "Icon/Document Browse or drag files here (max 100MB total) Tap to choose files o…" at bounding box center [382, 167] width 303 height 33
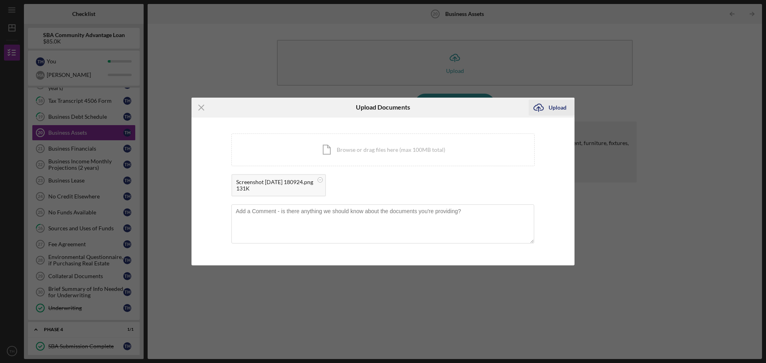
click at [561, 107] on div "Upload" at bounding box center [558, 108] width 18 height 16
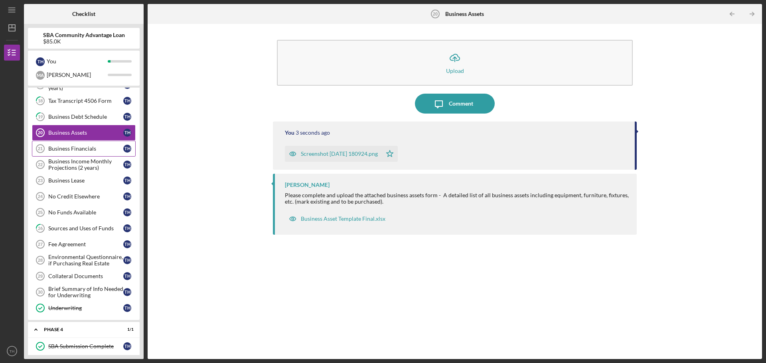
click at [90, 150] on div "Business Financials" at bounding box center [85, 149] width 75 height 6
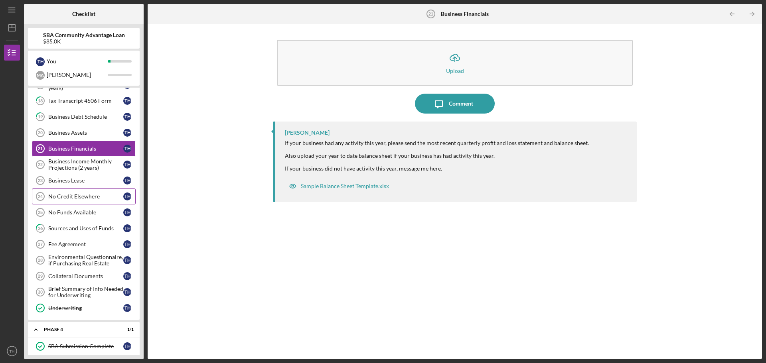
click at [93, 198] on div "No Credit Elsewhere" at bounding box center [85, 196] width 75 height 6
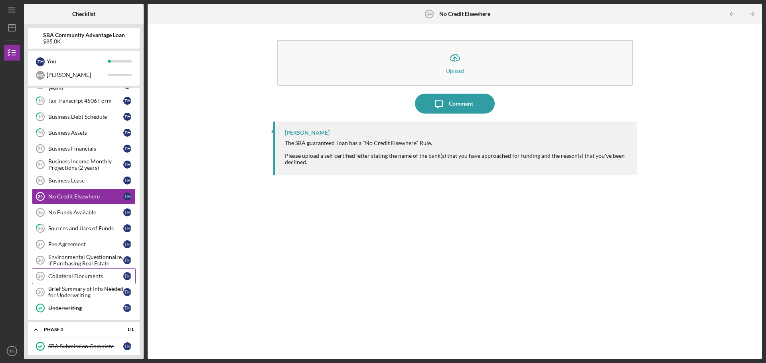
click at [92, 275] on div "Collateral Documents" at bounding box center [85, 276] width 75 height 6
